Goal: Task Accomplishment & Management: Manage account settings

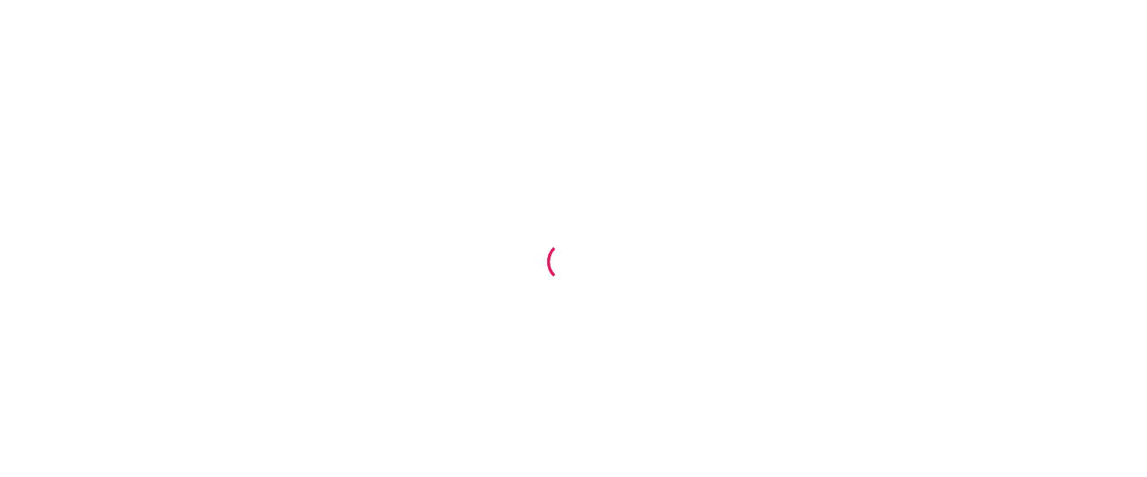
click at [577, 58] on div at bounding box center [573, 238] width 1147 height 477
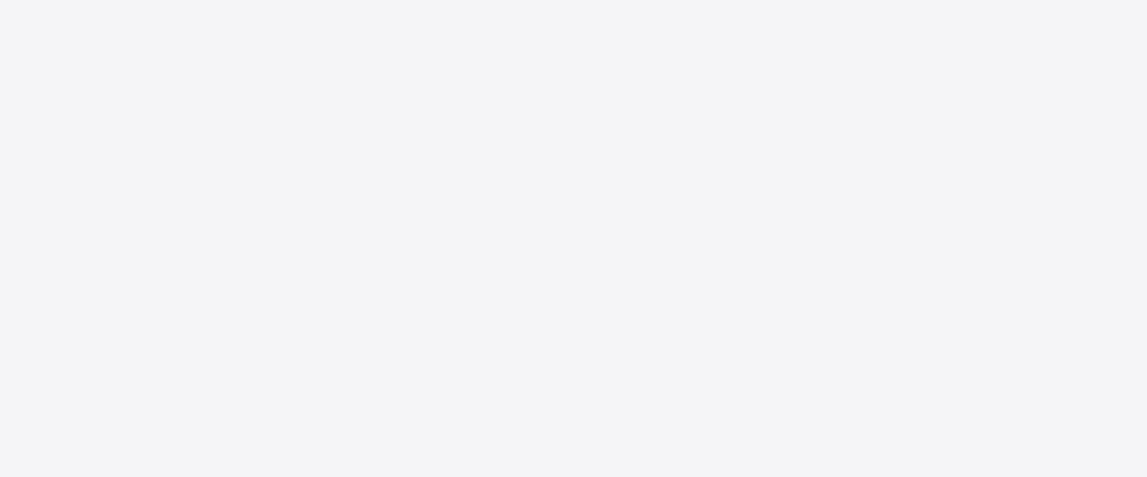
click at [526, 42] on div at bounding box center [573, 238] width 1147 height 477
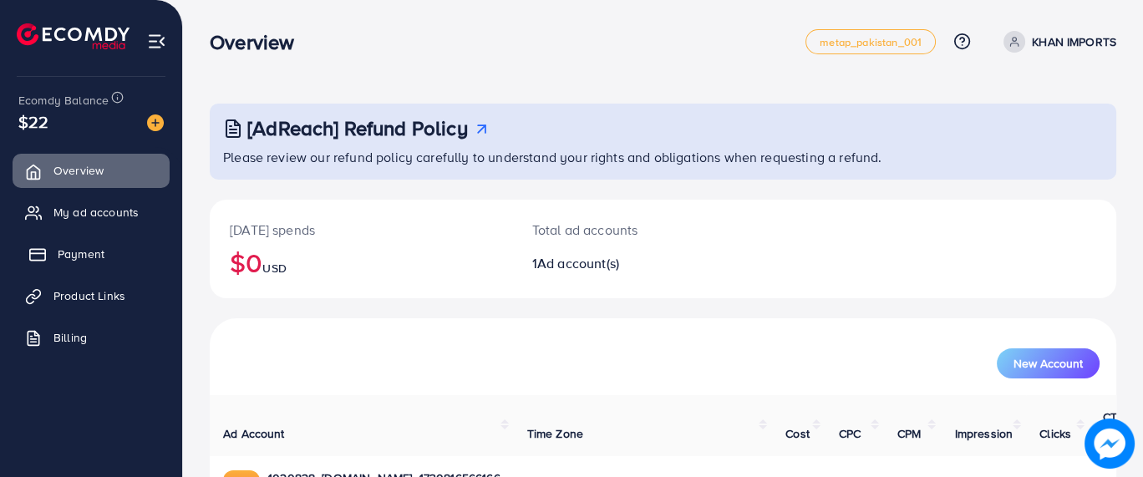
click at [69, 252] on span "Payment" at bounding box center [81, 254] width 47 height 17
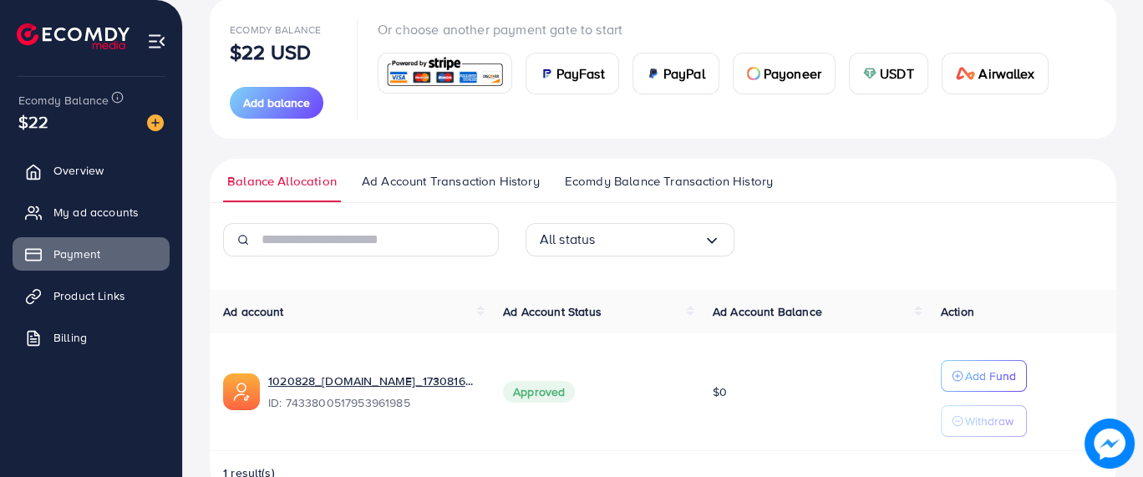
scroll to position [242, 0]
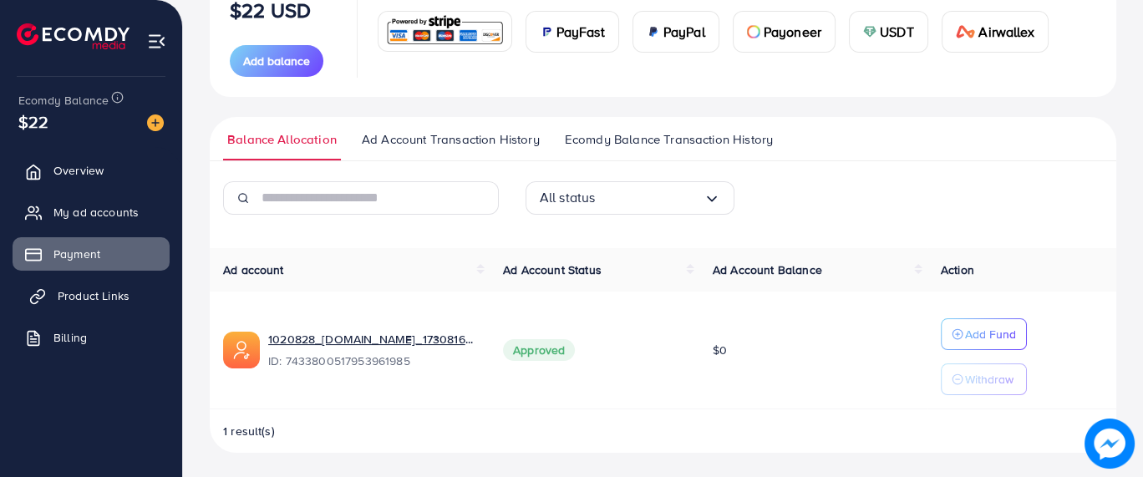
click at [61, 289] on span "Product Links" at bounding box center [94, 295] width 72 height 17
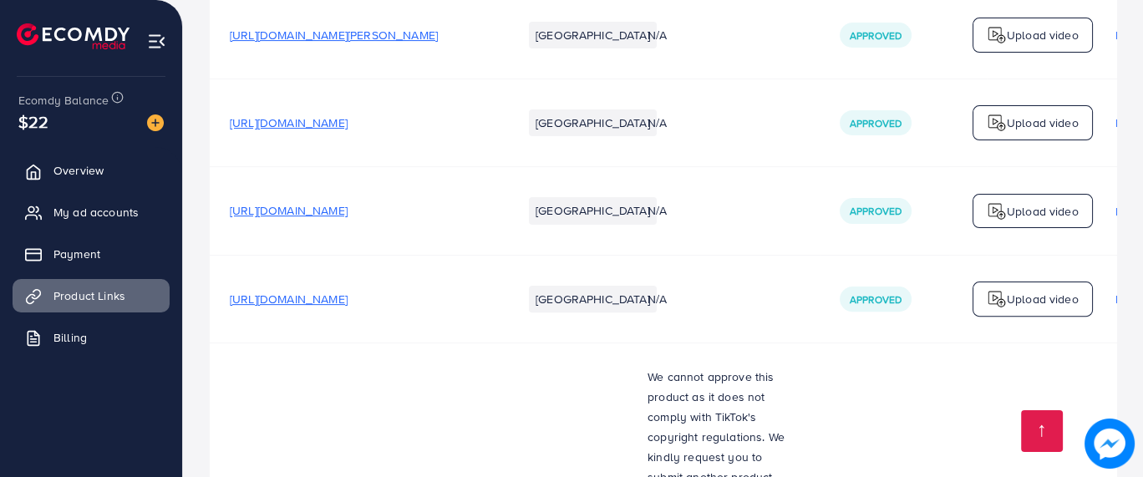
scroll to position [8852, 0]
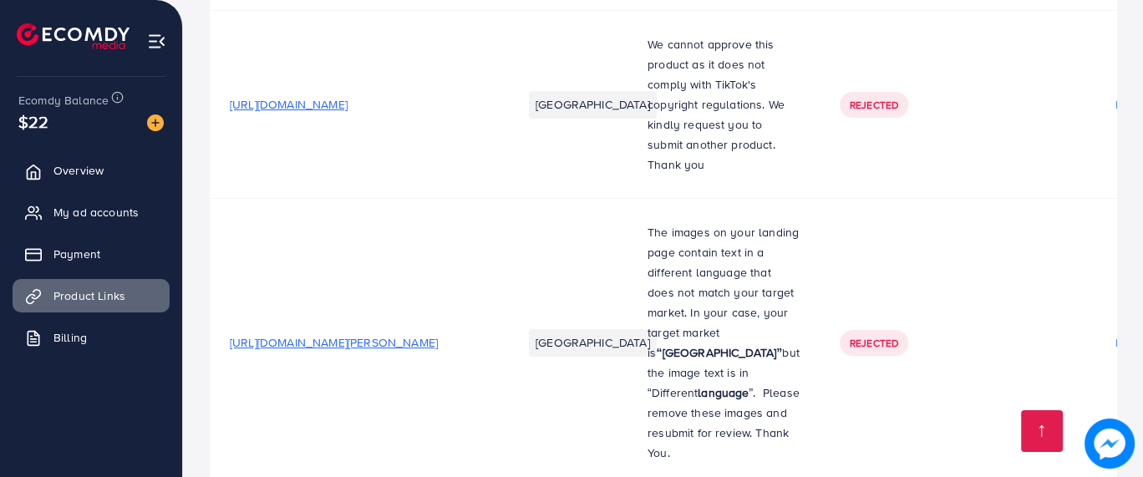
scroll to position [8288, 0]
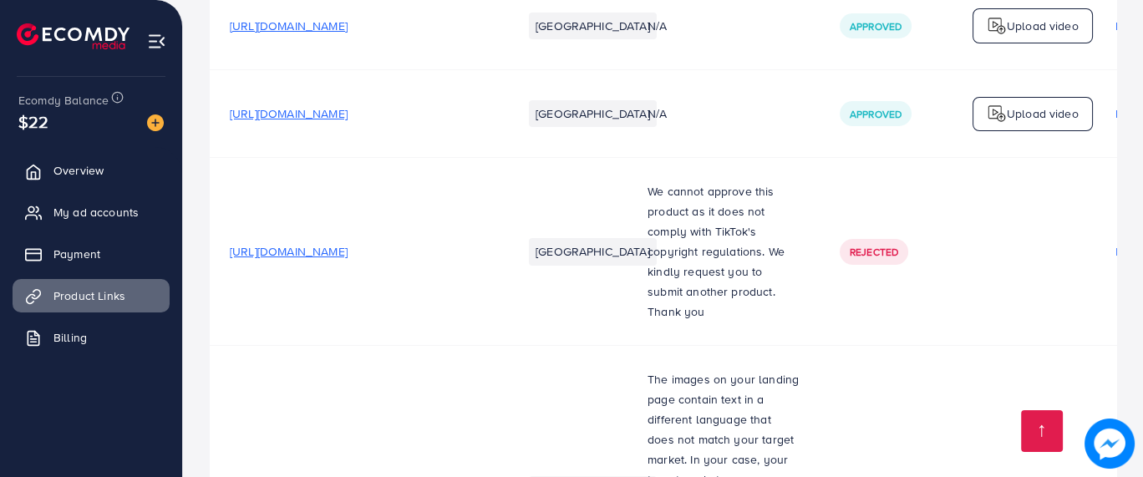
scroll to position [8125, 0]
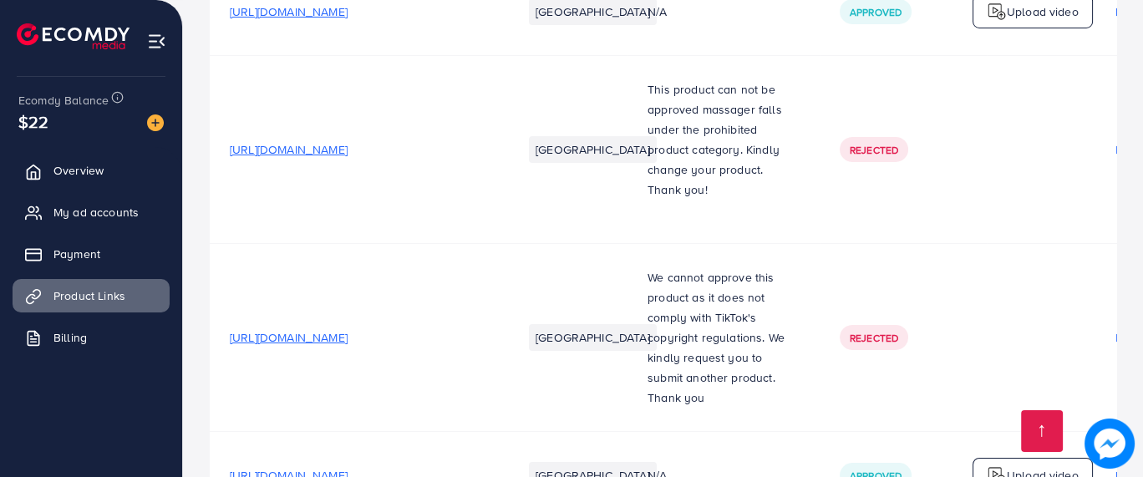
scroll to position [7691, 0]
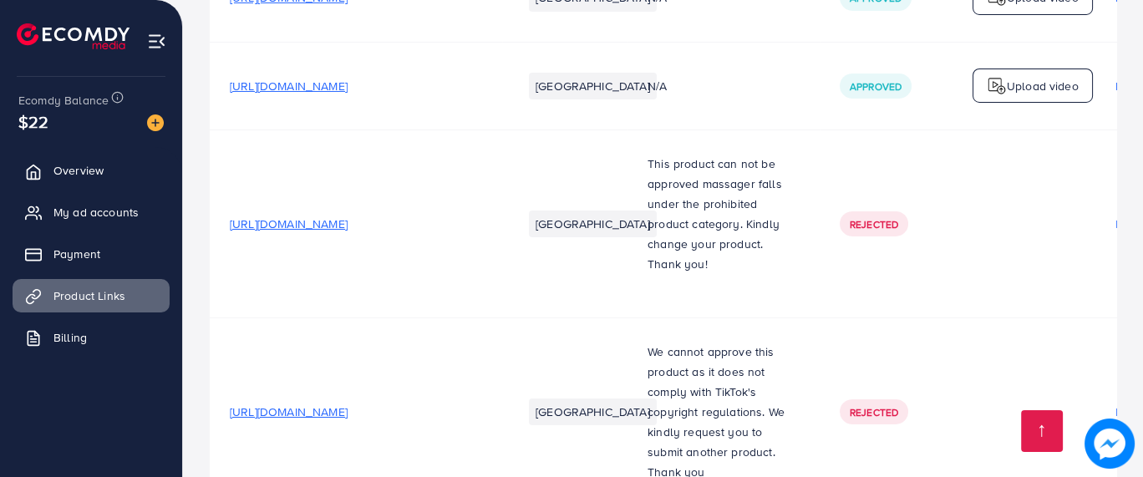
scroll to position [7607, 0]
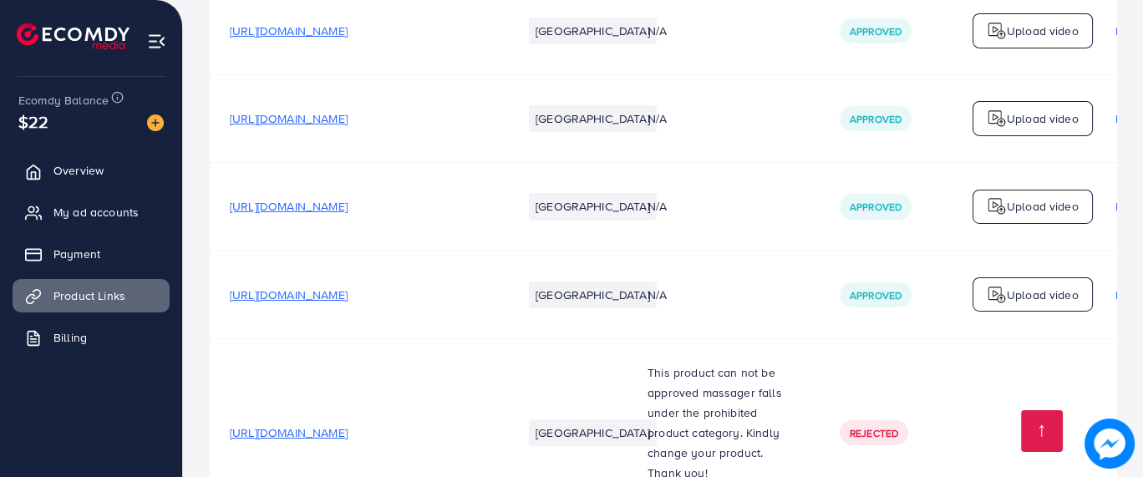
scroll to position [7408, 0]
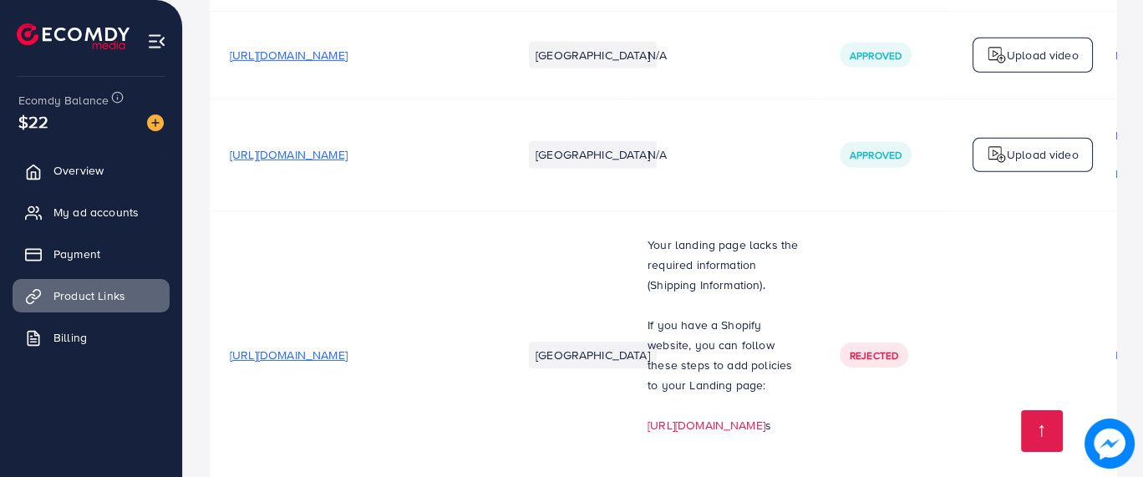
scroll to position [6898, 0]
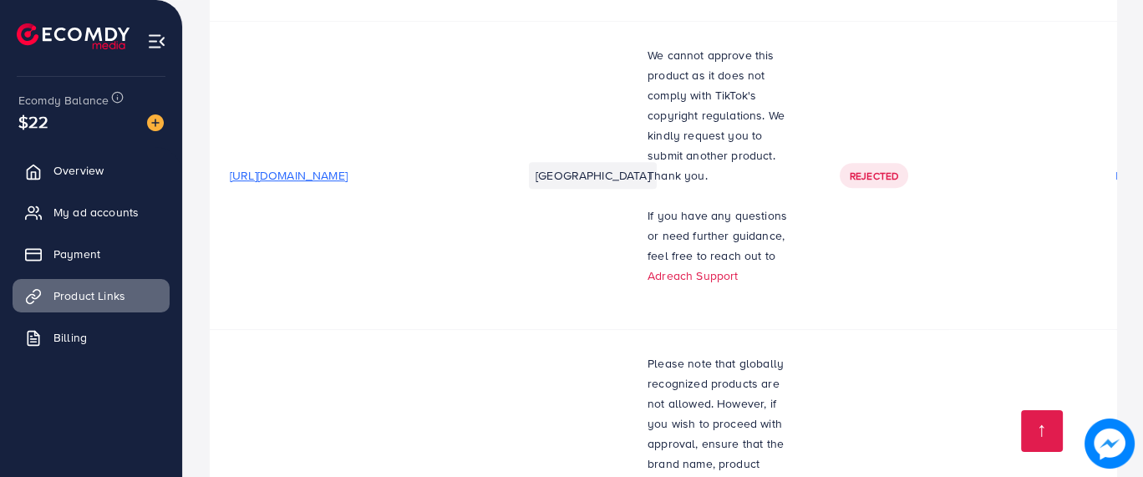
scroll to position [9375, 0]
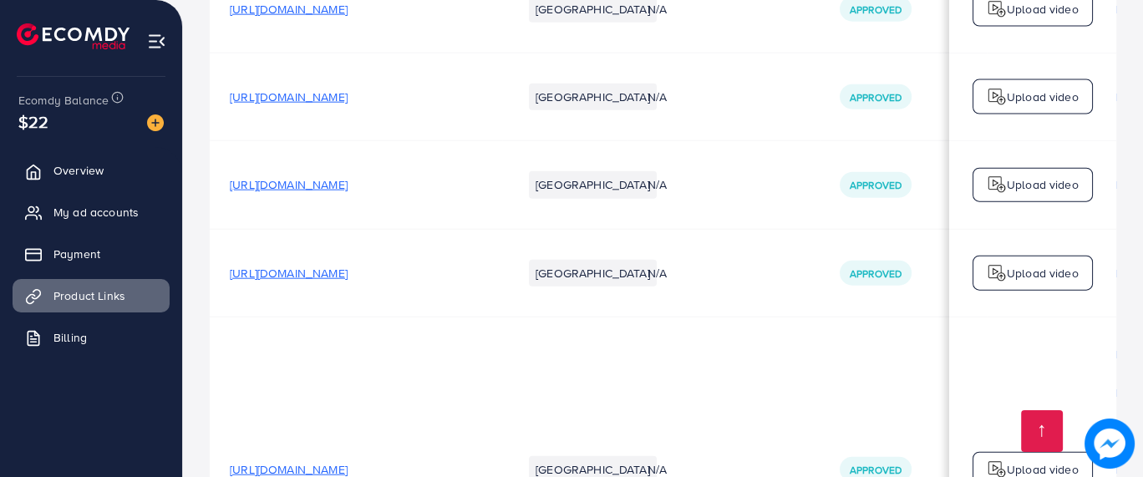
scroll to position [0, 3]
